Goal: Task Accomplishment & Management: Manage account settings

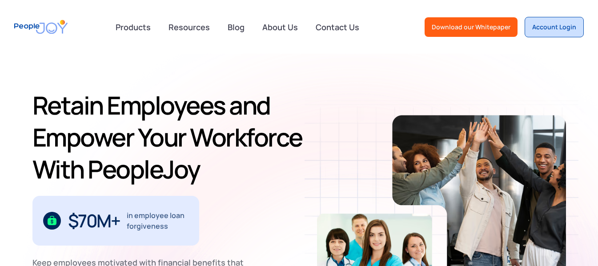
click at [557, 20] on link "Account Login" at bounding box center [554, 27] width 59 height 20
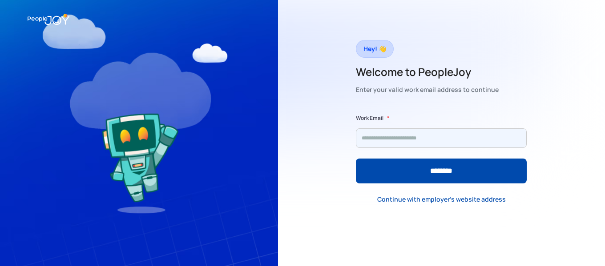
click at [475, 143] on input "Form" at bounding box center [441, 138] width 171 height 20
click at [473, 144] on input "Form" at bounding box center [441, 138] width 171 height 20
click at [461, 138] on input "Form" at bounding box center [441, 138] width 171 height 20
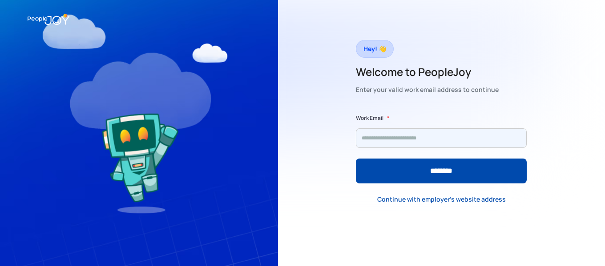
click at [461, 138] on input "Form" at bounding box center [441, 138] width 171 height 20
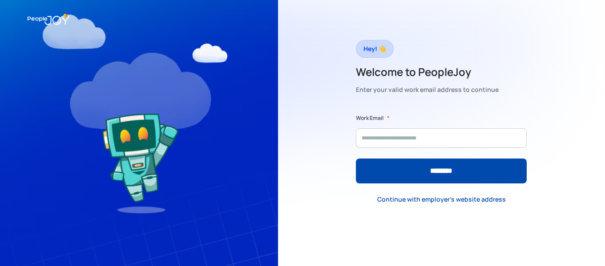
click at [417, 12] on div "Hey! 👋 Welcome to PeopleJoy Enter your valid work email address to continue Wor…" at bounding box center [441, 133] width 327 height 266
